Goal: Transaction & Acquisition: Purchase product/service

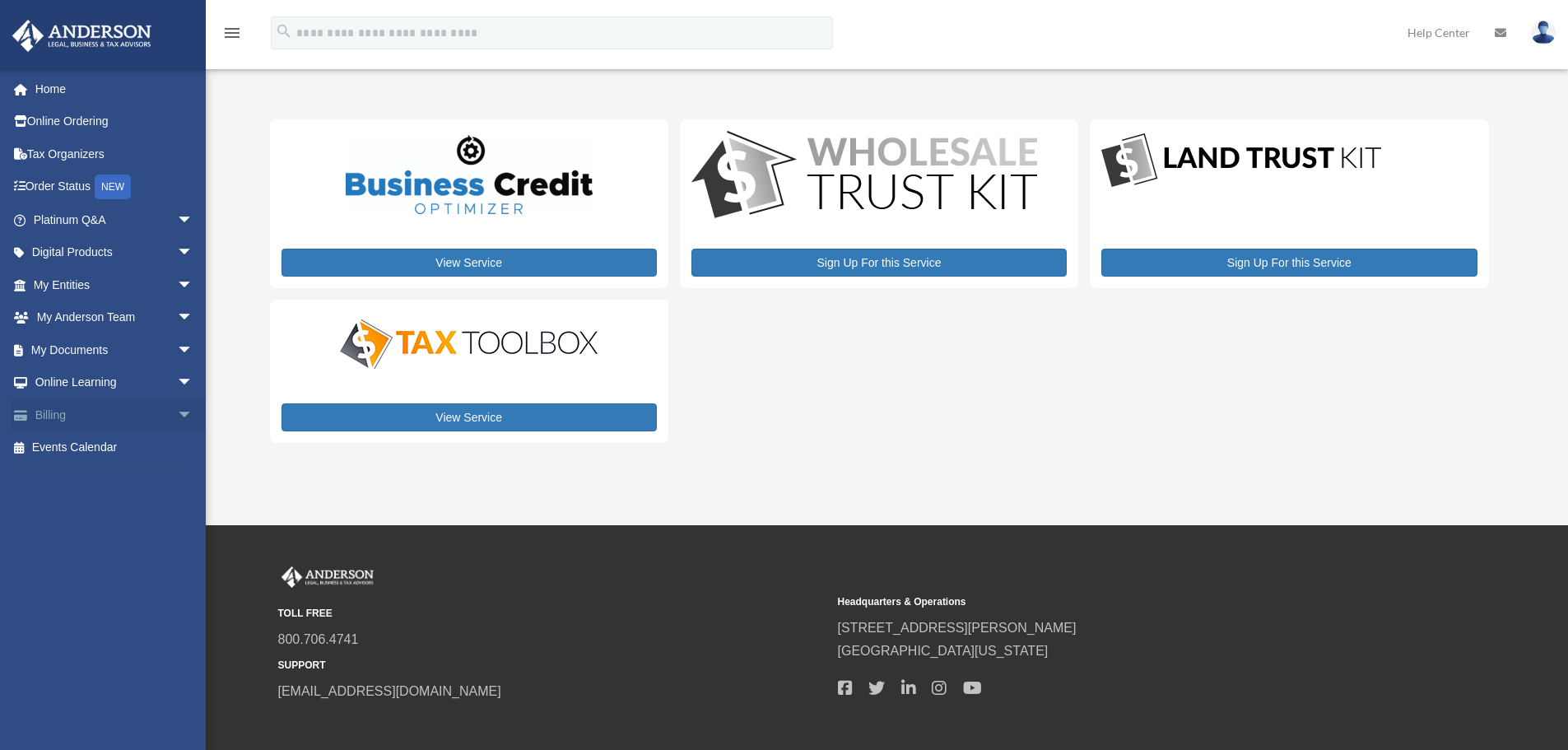
click at [177, 411] on span "arrow_drop_down" at bounding box center [193, 415] width 33 height 34
click at [116, 441] on link "$ Open Invoices" at bounding box center [120, 448] width 195 height 34
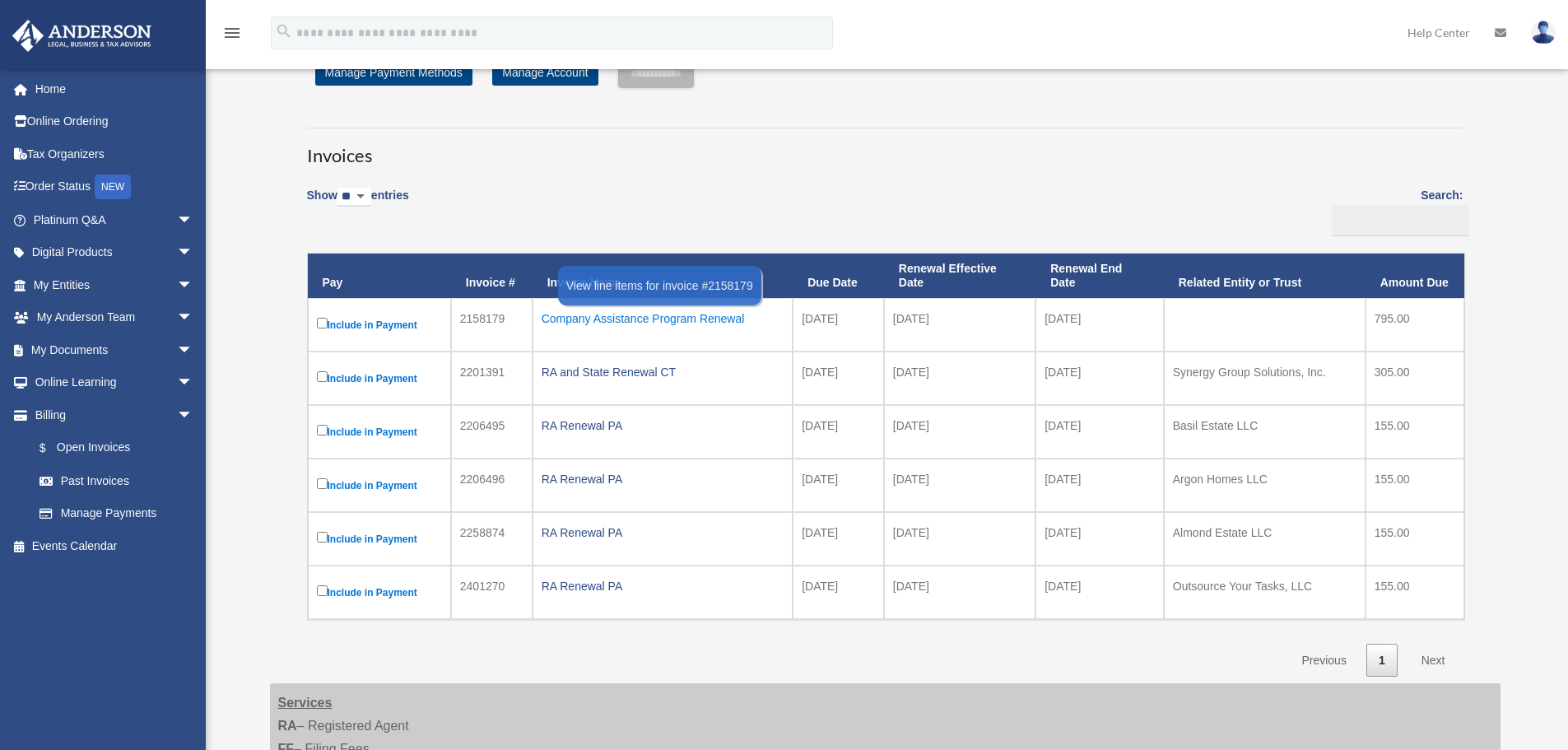
scroll to position [83, 0]
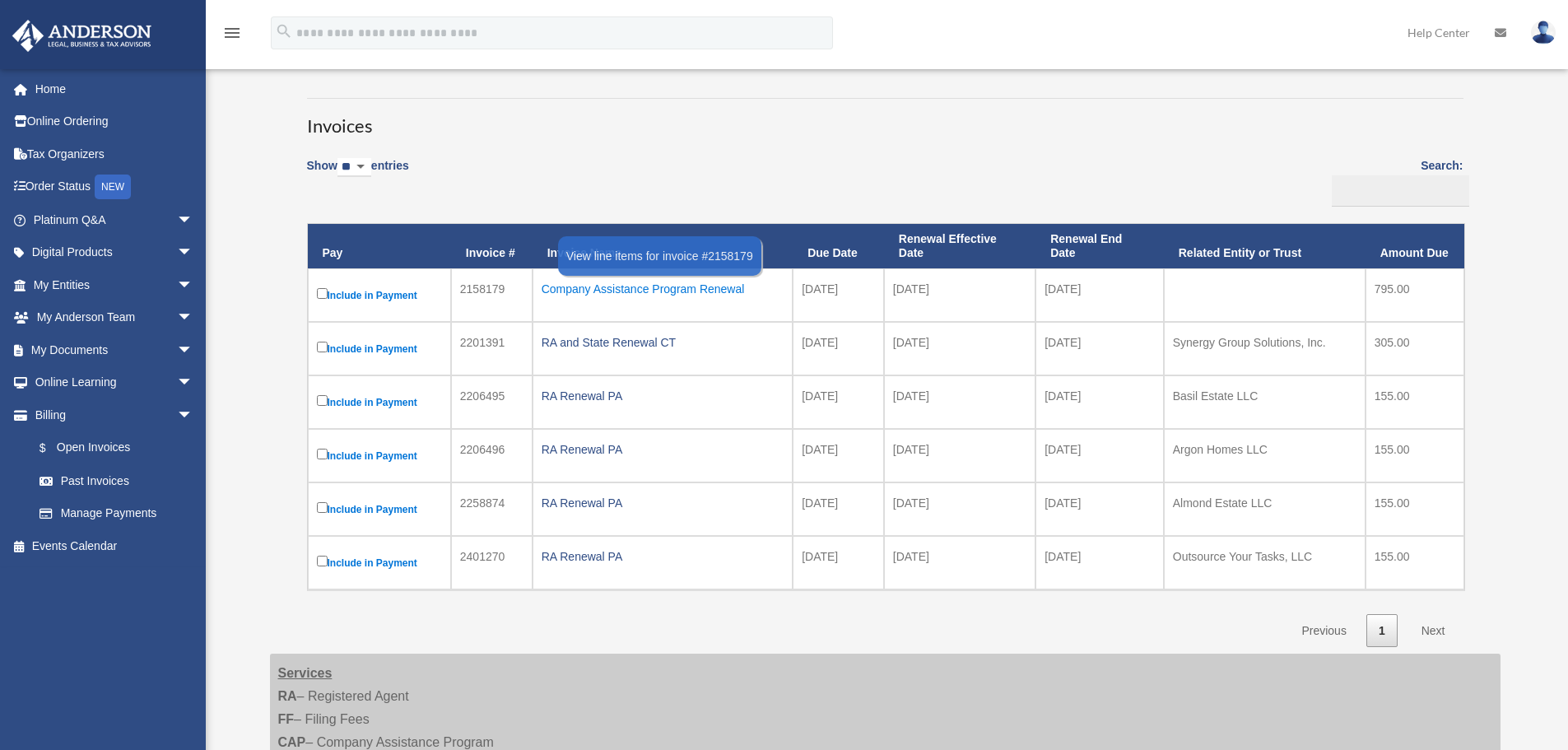
click at [607, 290] on div "Company Assistance Program Renewal" at bounding box center [662, 289] width 242 height 23
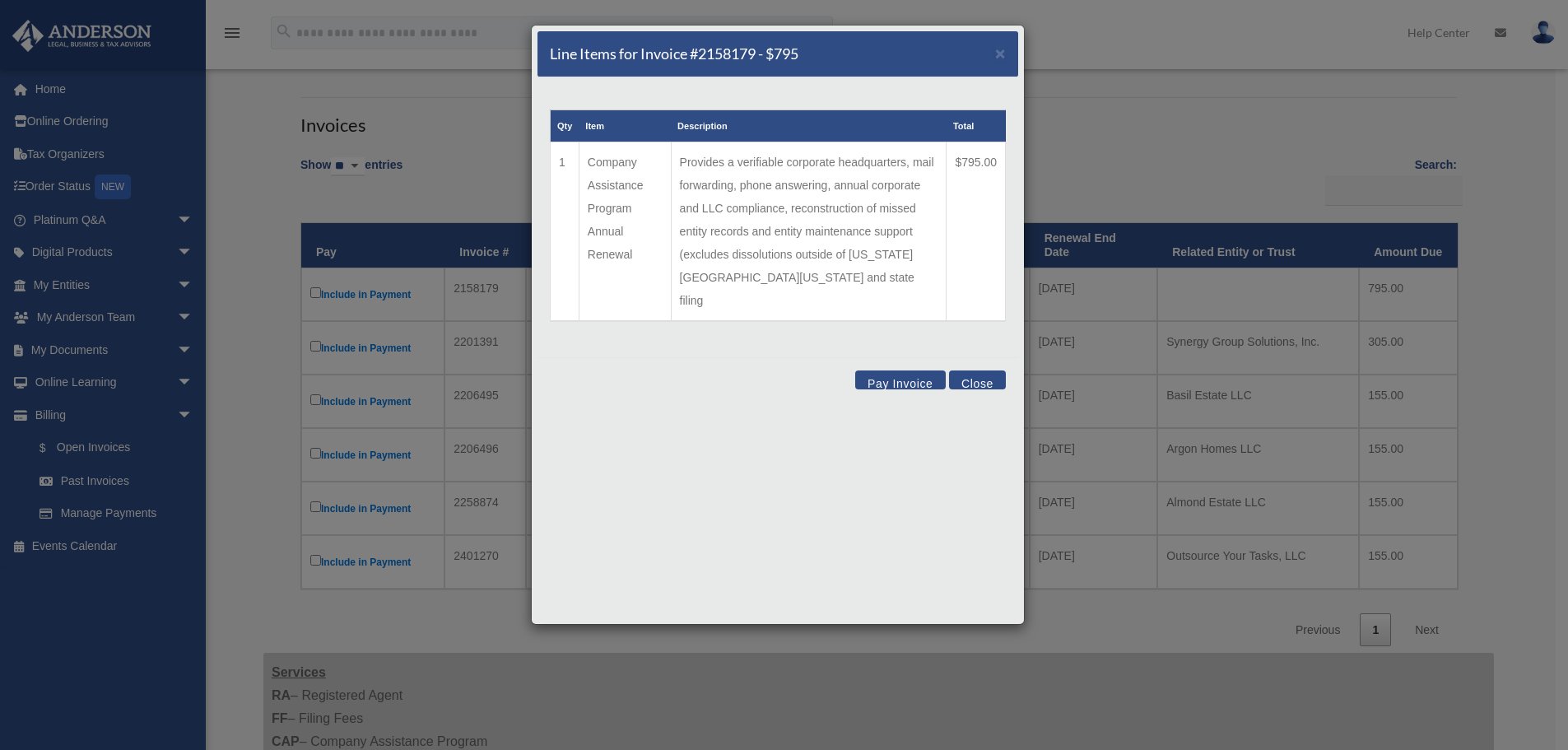
click at [897, 371] on button "Pay Invoice" at bounding box center [900, 379] width 91 height 19
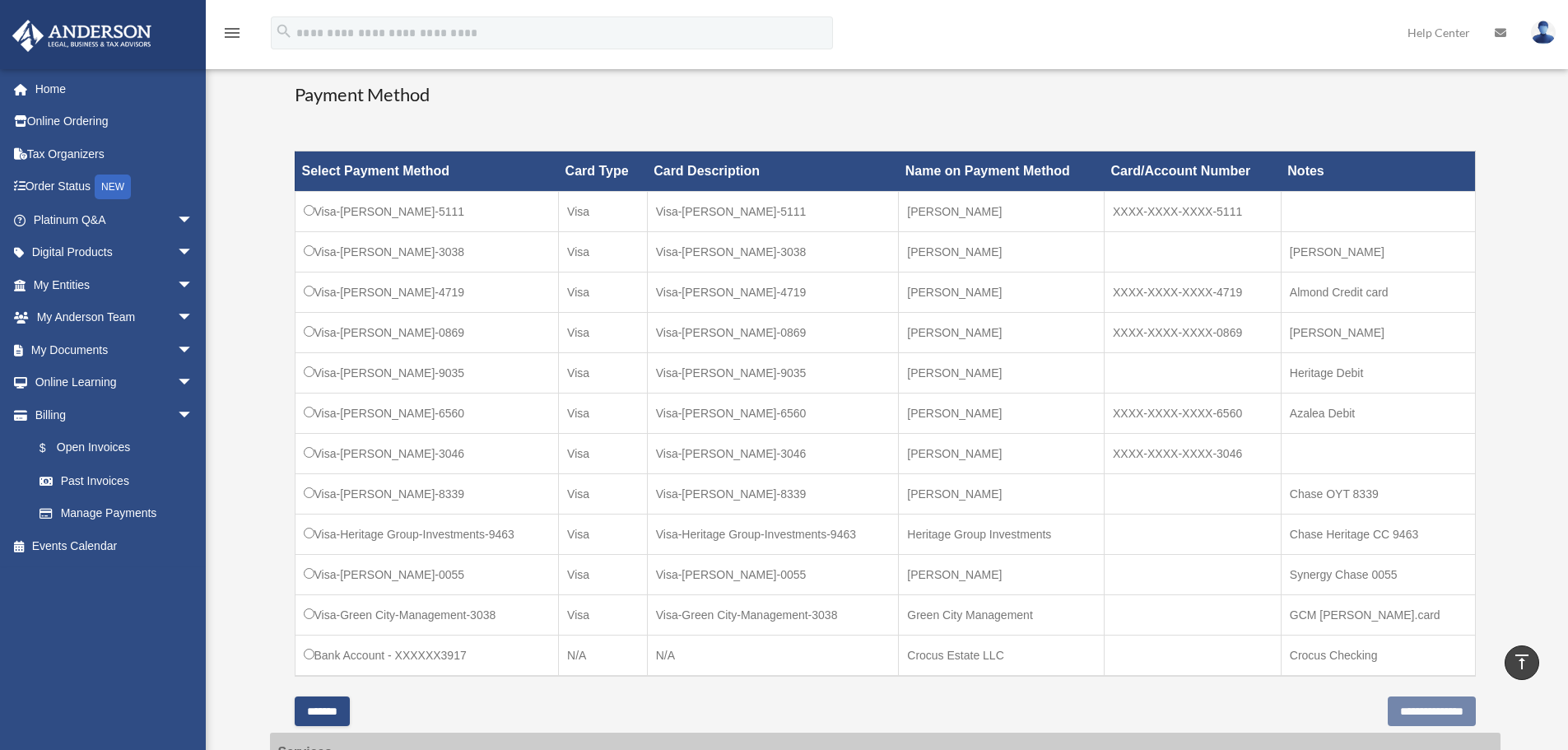
scroll to position [411, 0]
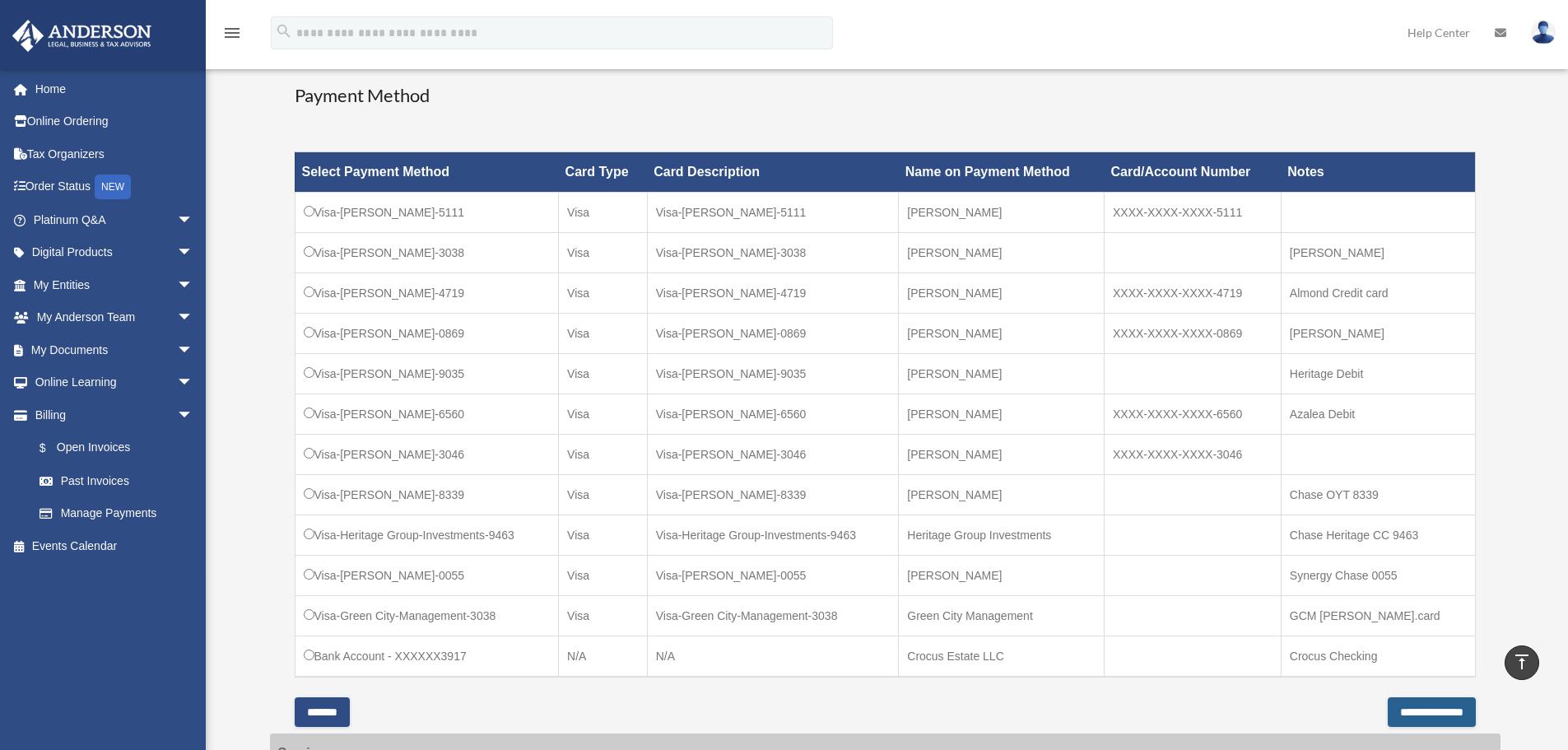
click at [1388, 714] on input "**********" at bounding box center [1431, 711] width 88 height 29
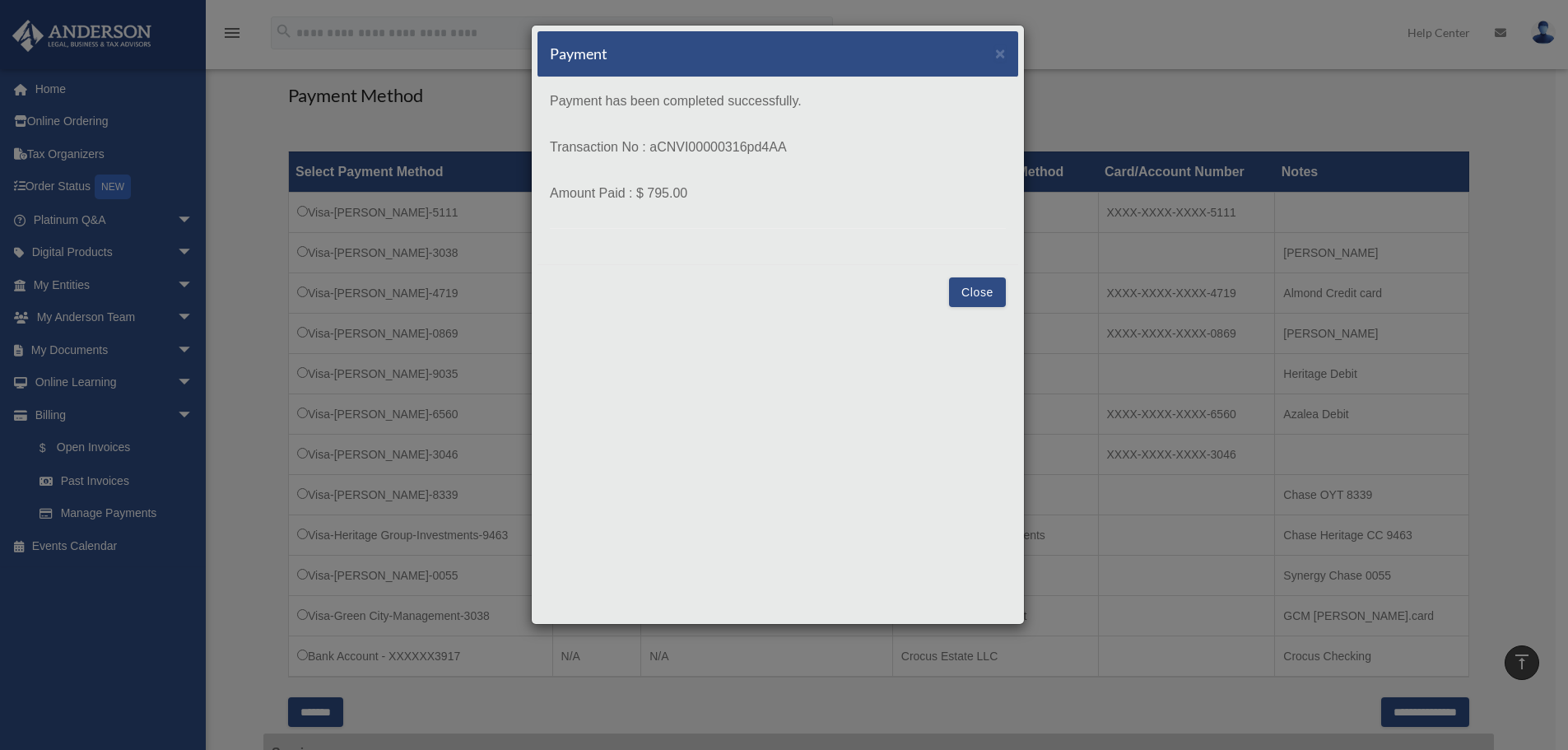
click at [963, 288] on button "Close" at bounding box center [978, 291] width 57 height 29
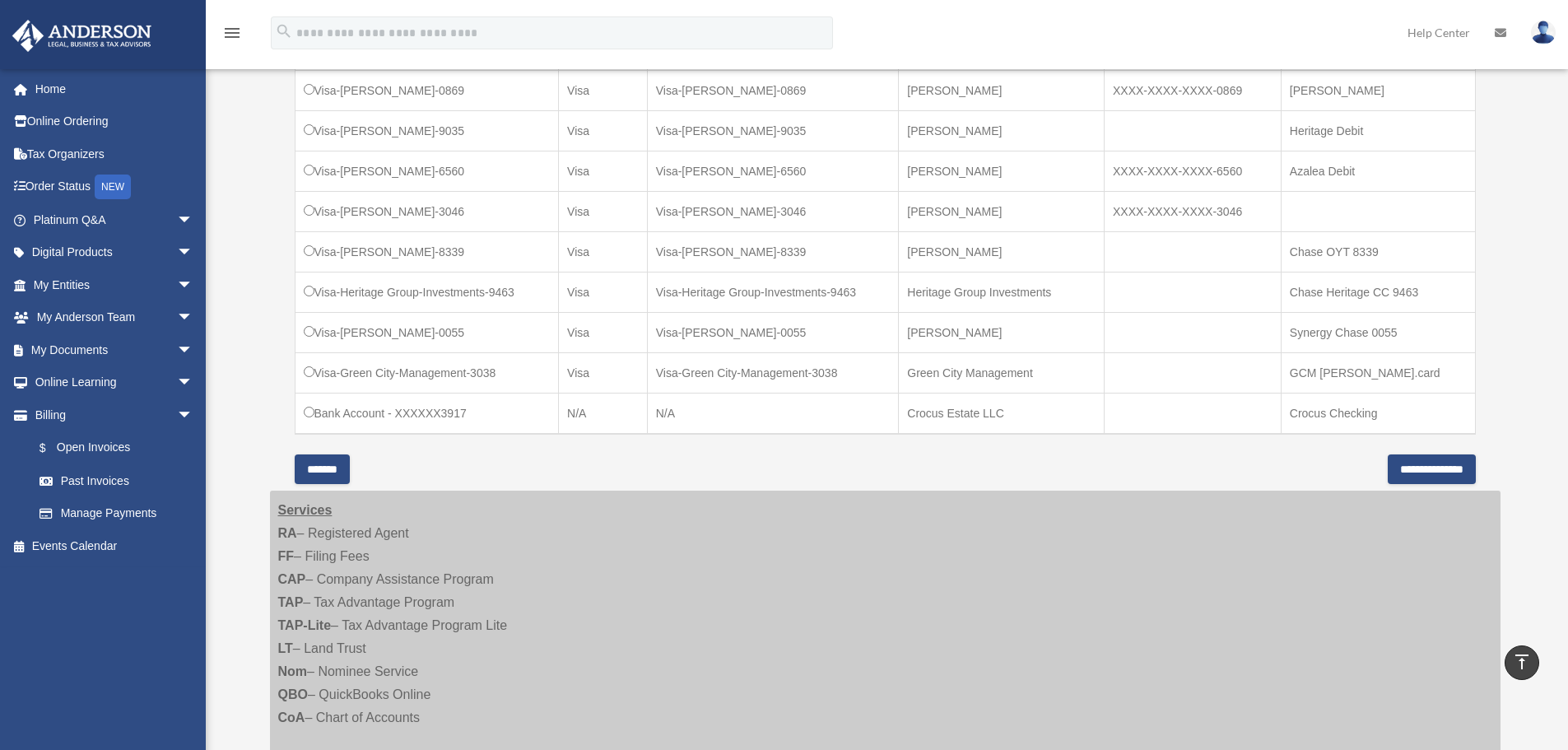
scroll to position [658, 0]
